Goal: Information Seeking & Learning: Learn about a topic

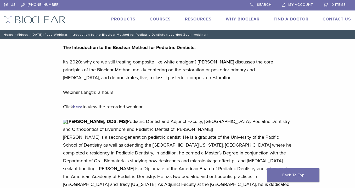
click at [158, 18] on link "Courses" at bounding box center [160, 19] width 21 height 5
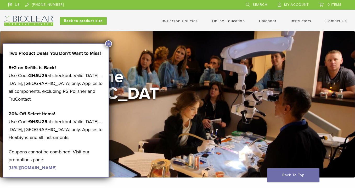
click at [109, 43] on button "×" at bounding box center [108, 43] width 7 height 7
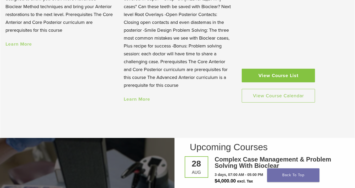
scroll to position [554, 0]
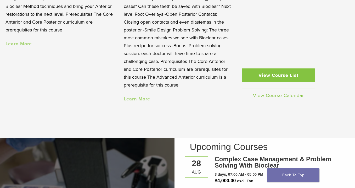
click at [296, 71] on link "View Course List" at bounding box center [278, 75] width 73 height 14
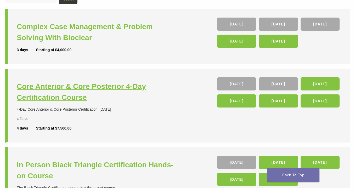
scroll to position [70, 0]
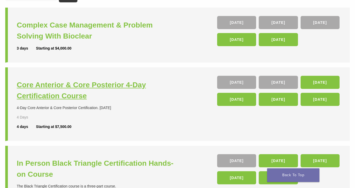
click at [129, 85] on h3 "Core Anterior & Core Posterior 4-Day Certification Course" at bounding box center [98, 90] width 162 height 22
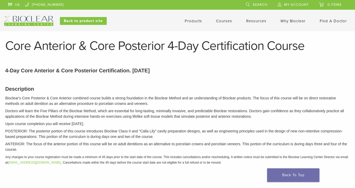
click at [223, 21] on link "Courses" at bounding box center [224, 21] width 16 height 5
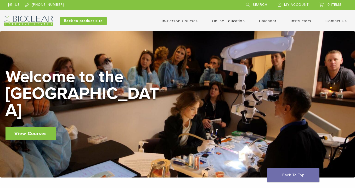
click at [300, 22] on link "Instructors" at bounding box center [301, 21] width 21 height 5
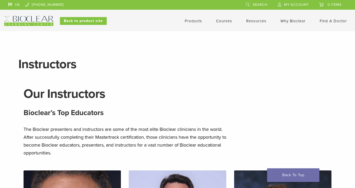
click at [199, 19] on link "Products" at bounding box center [193, 21] width 17 height 5
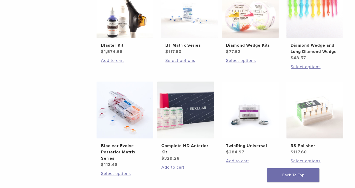
scroll to position [330, 0]
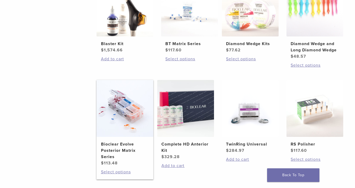
click at [127, 116] on img at bounding box center [125, 108] width 57 height 57
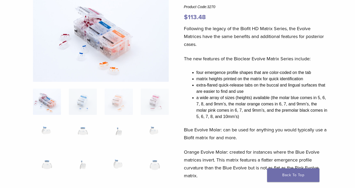
scroll to position [58, 0]
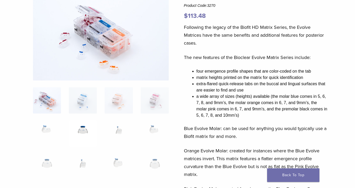
click at [88, 129] on img at bounding box center [83, 133] width 28 height 26
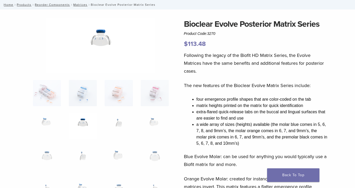
scroll to position [30, 0]
click at [54, 123] on img at bounding box center [47, 126] width 28 height 26
click at [43, 156] on img at bounding box center [47, 159] width 28 height 26
click at [85, 159] on img at bounding box center [83, 159] width 28 height 26
click at [107, 156] on img at bounding box center [119, 159] width 28 height 26
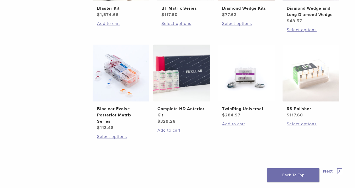
scroll to position [369, 4]
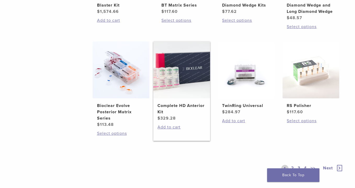
click at [180, 83] on img at bounding box center [181, 69] width 57 height 57
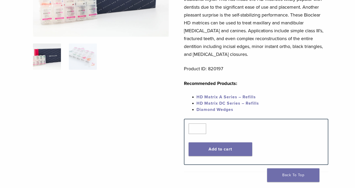
scroll to position [95, 0]
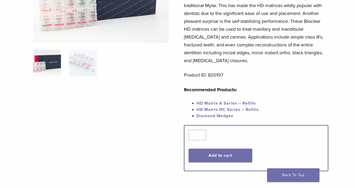
click at [87, 78] on ol at bounding box center [101, 66] width 144 height 33
click at [86, 61] on img at bounding box center [83, 63] width 28 height 26
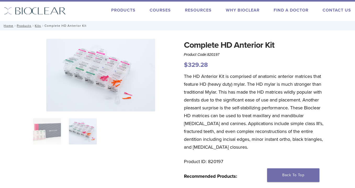
scroll to position [0, 0]
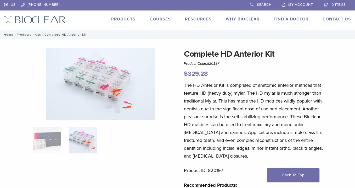
click at [167, 20] on link "Courses" at bounding box center [160, 19] width 21 height 5
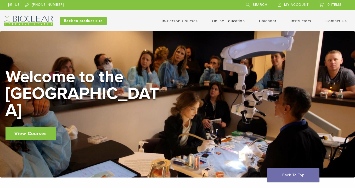
click at [191, 22] on link "In-Person Courses" at bounding box center [180, 21] width 36 height 5
